Goal: Navigation & Orientation: Find specific page/section

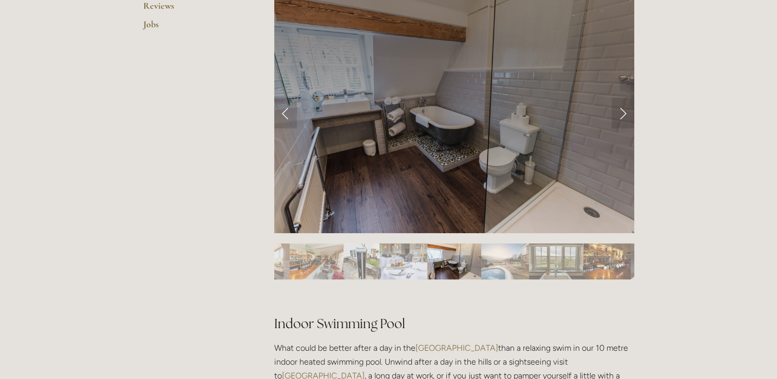
scroll to position [351, 0]
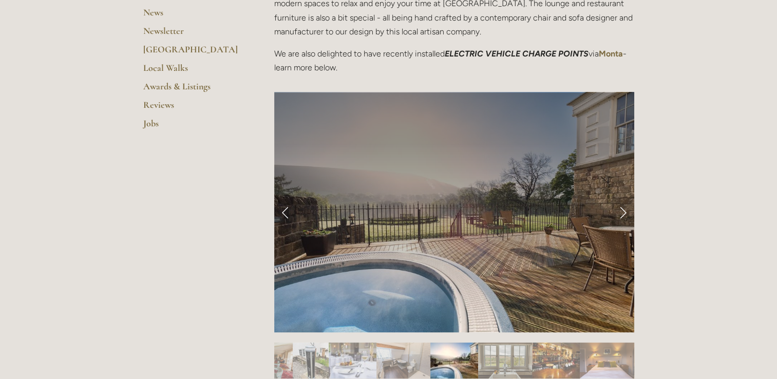
click at [622, 212] on link "Next Slide" at bounding box center [623, 212] width 23 height 31
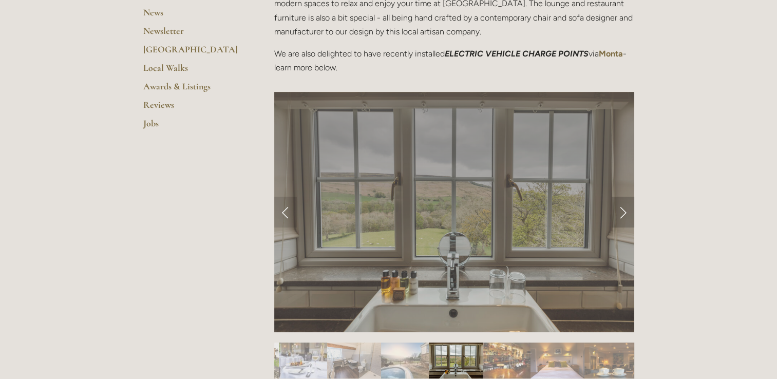
click at [623, 212] on link "Next Slide" at bounding box center [623, 212] width 23 height 31
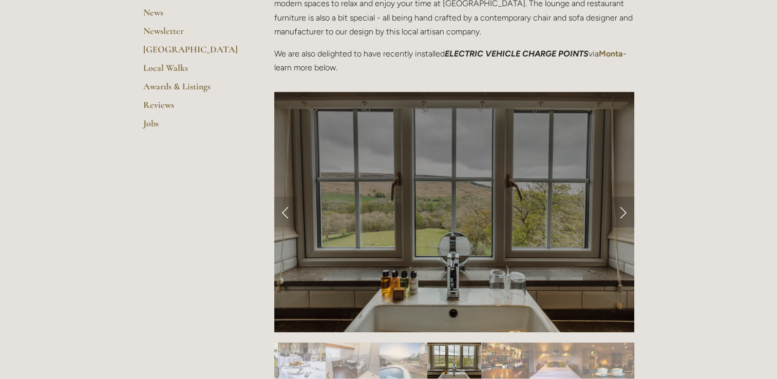
click at [624, 213] on link "Next Slide" at bounding box center [623, 212] width 23 height 31
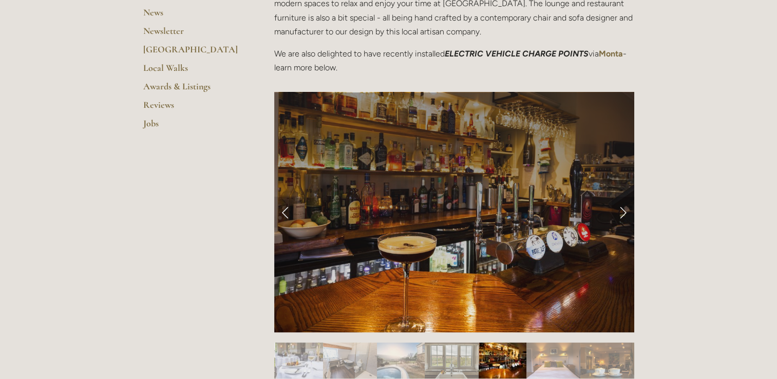
click at [626, 213] on link "Next Slide" at bounding box center [623, 212] width 23 height 31
click at [624, 213] on link "Next Slide" at bounding box center [623, 212] width 23 height 31
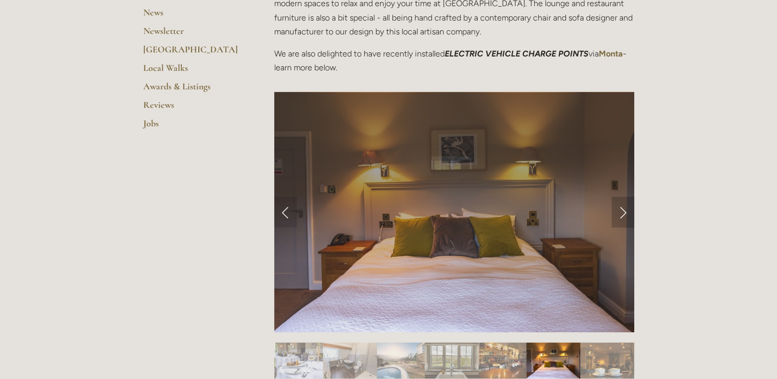
click at [622, 211] on link "Next Slide" at bounding box center [623, 212] width 23 height 31
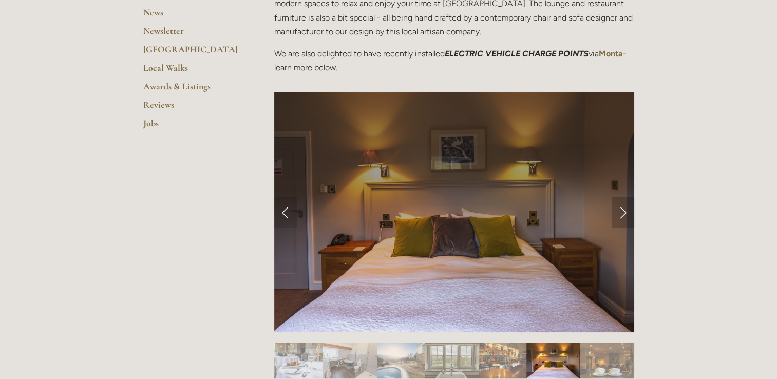
click at [622, 211] on link "Next Slide" at bounding box center [623, 212] width 23 height 31
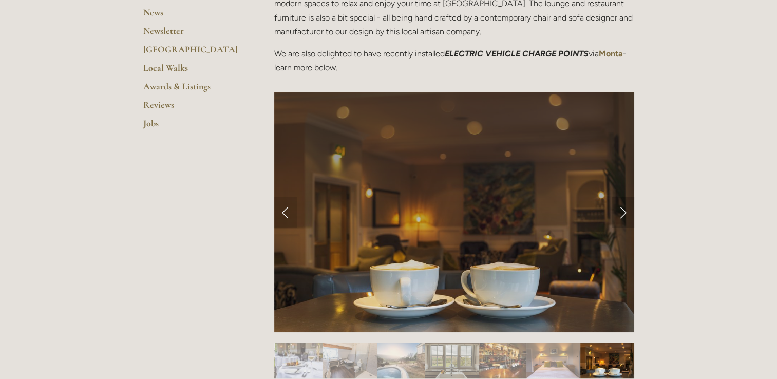
click at [622, 211] on link "Next Slide" at bounding box center [623, 212] width 23 height 31
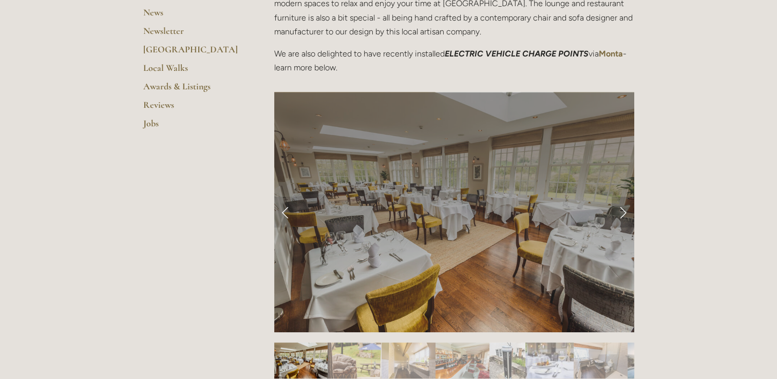
click at [622, 211] on link "Next Slide" at bounding box center [623, 212] width 23 height 31
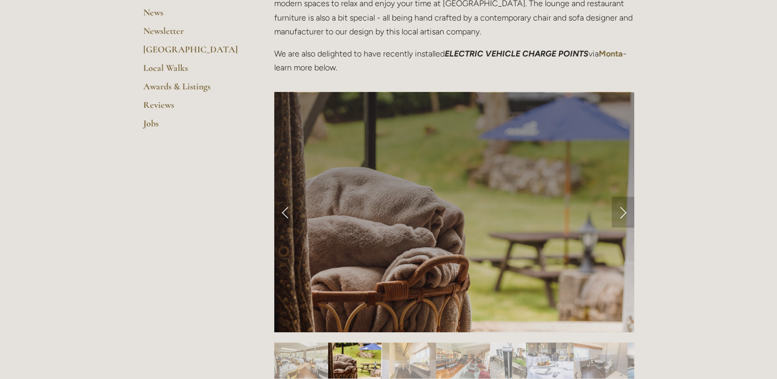
click at [622, 211] on link "Next Slide" at bounding box center [623, 212] width 23 height 31
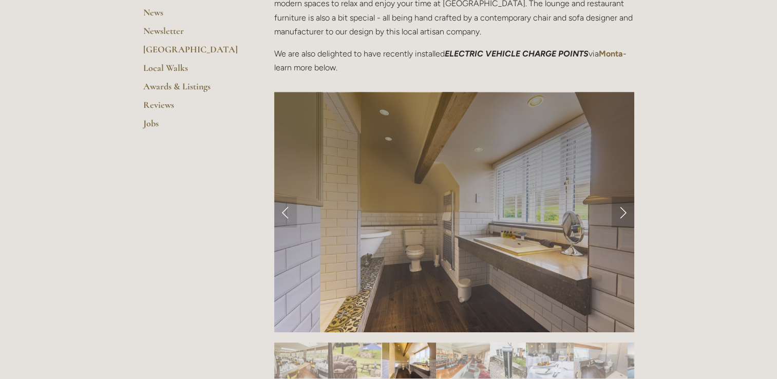
click at [622, 211] on link "Next Slide" at bounding box center [623, 212] width 23 height 31
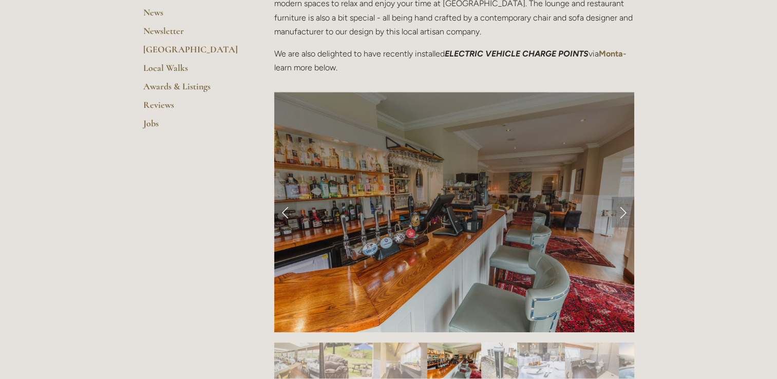
click at [622, 211] on link "Next Slide" at bounding box center [623, 212] width 23 height 31
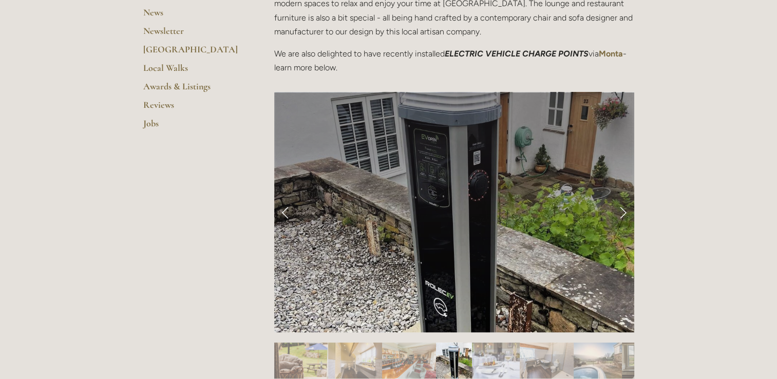
click at [622, 211] on link "Next Slide" at bounding box center [623, 212] width 23 height 31
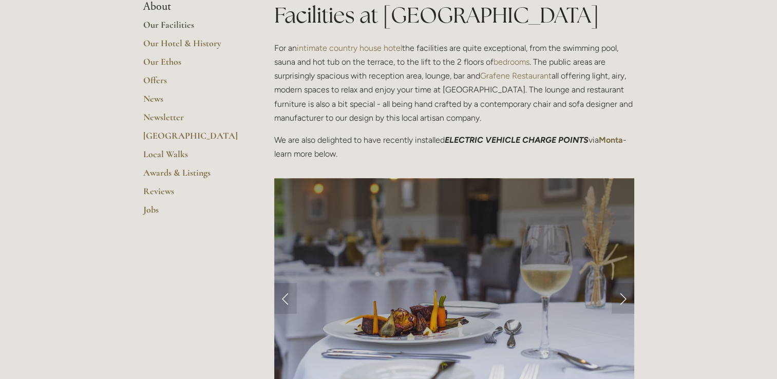
scroll to position [166, 0]
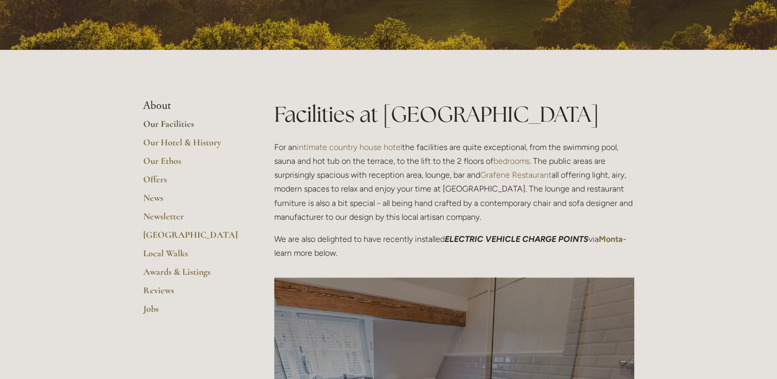
click at [182, 121] on link "Our Facilities" at bounding box center [192, 127] width 98 height 18
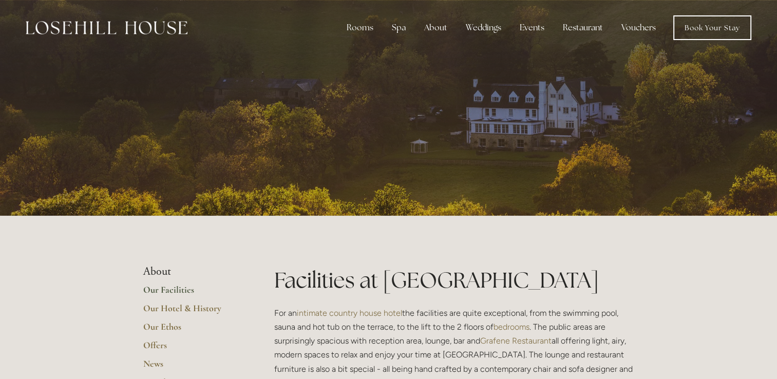
drag, startPoint x: 770, startPoint y: 32, endPoint x: 768, endPoint y: 49, distance: 16.6
click at [768, 49] on header "Rooms Rooms Your Stay Book a stay Offers Spa" at bounding box center [388, 27] width 777 height 55
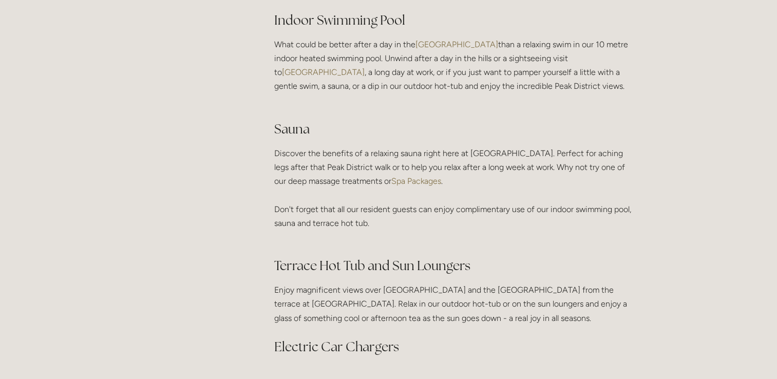
scroll to position [722, 0]
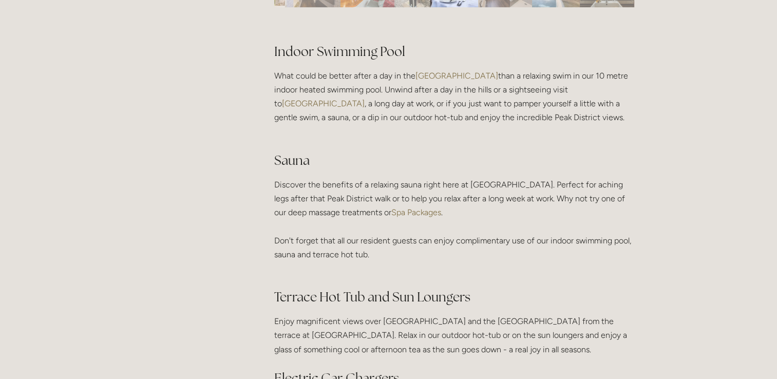
click at [441, 213] on link "Spa Packages" at bounding box center [416, 212] width 50 height 10
